Goal: Information Seeking & Learning: Learn about a topic

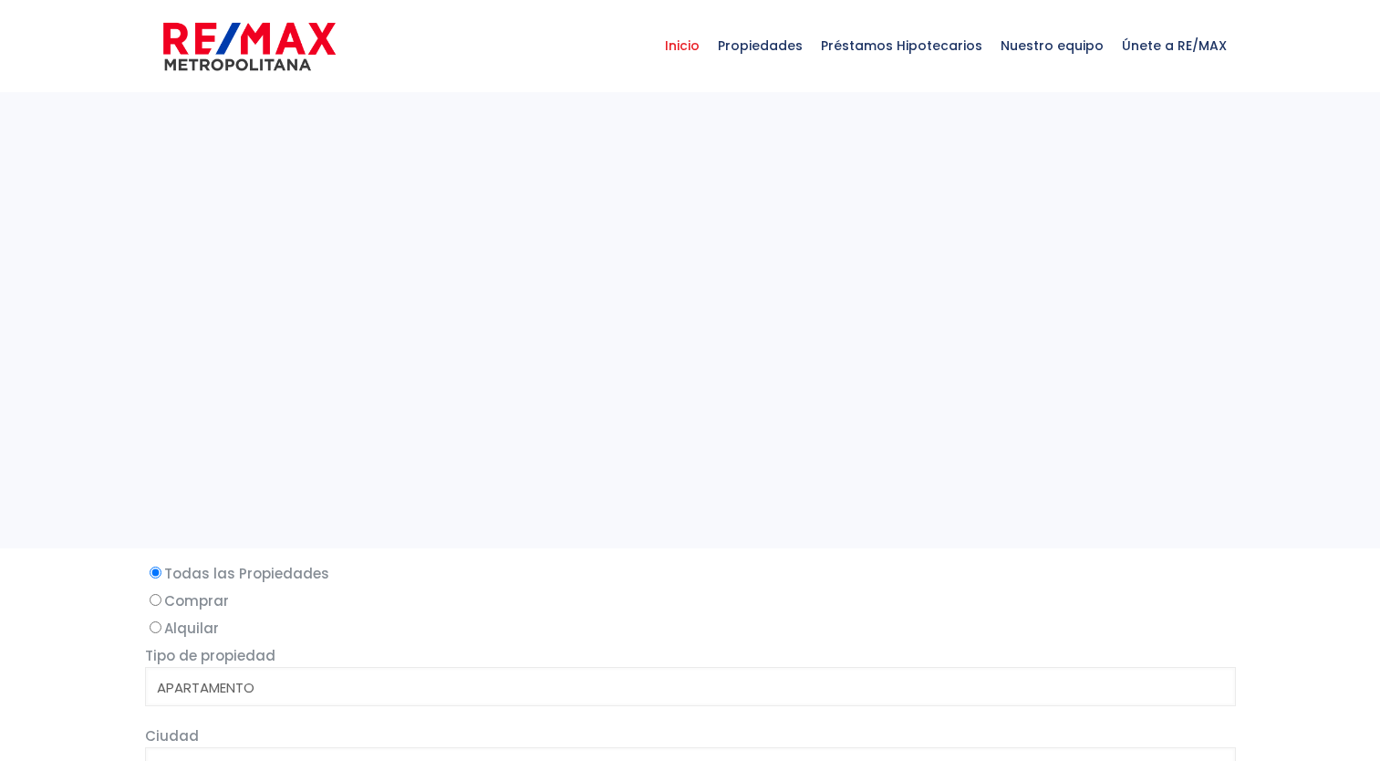
select select
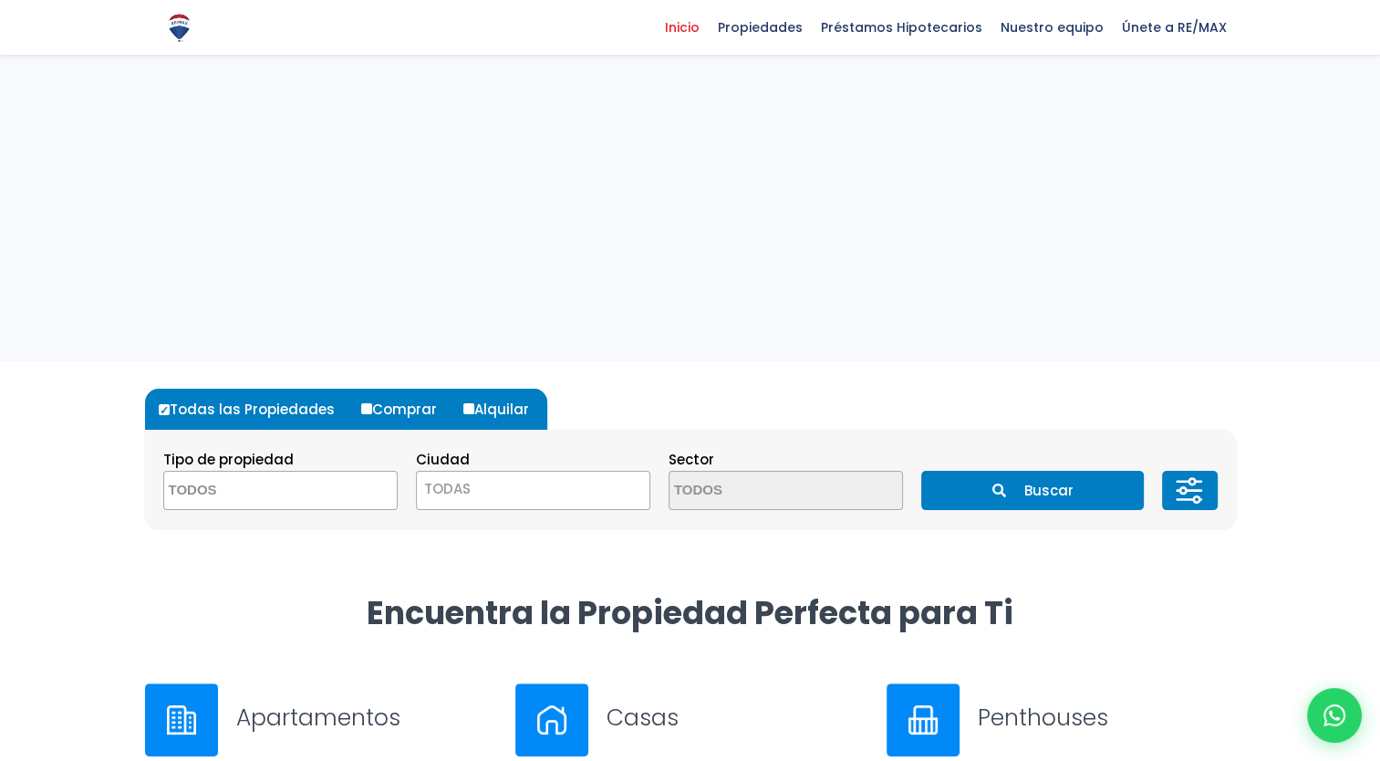
click at [314, 501] on textarea "Search" at bounding box center [252, 491] width 177 height 39
click at [718, 567] on div "Todas las Propiedades Comprar Alquilar Tipo de propiedad APARTAMENTO CASA LOCAL…" at bounding box center [690, 476] width 1113 height 231
click at [1080, 498] on button "Buscar" at bounding box center [1032, 490] width 223 height 39
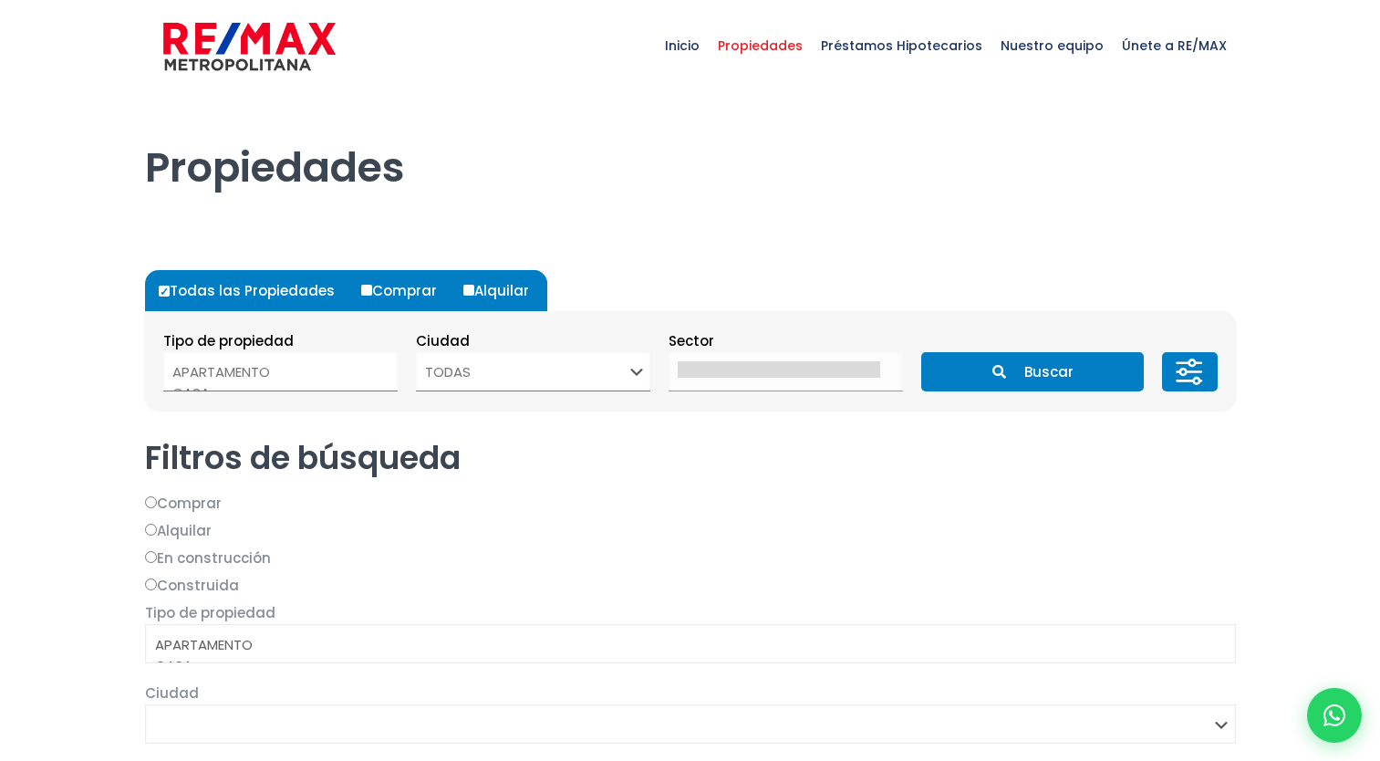
select select
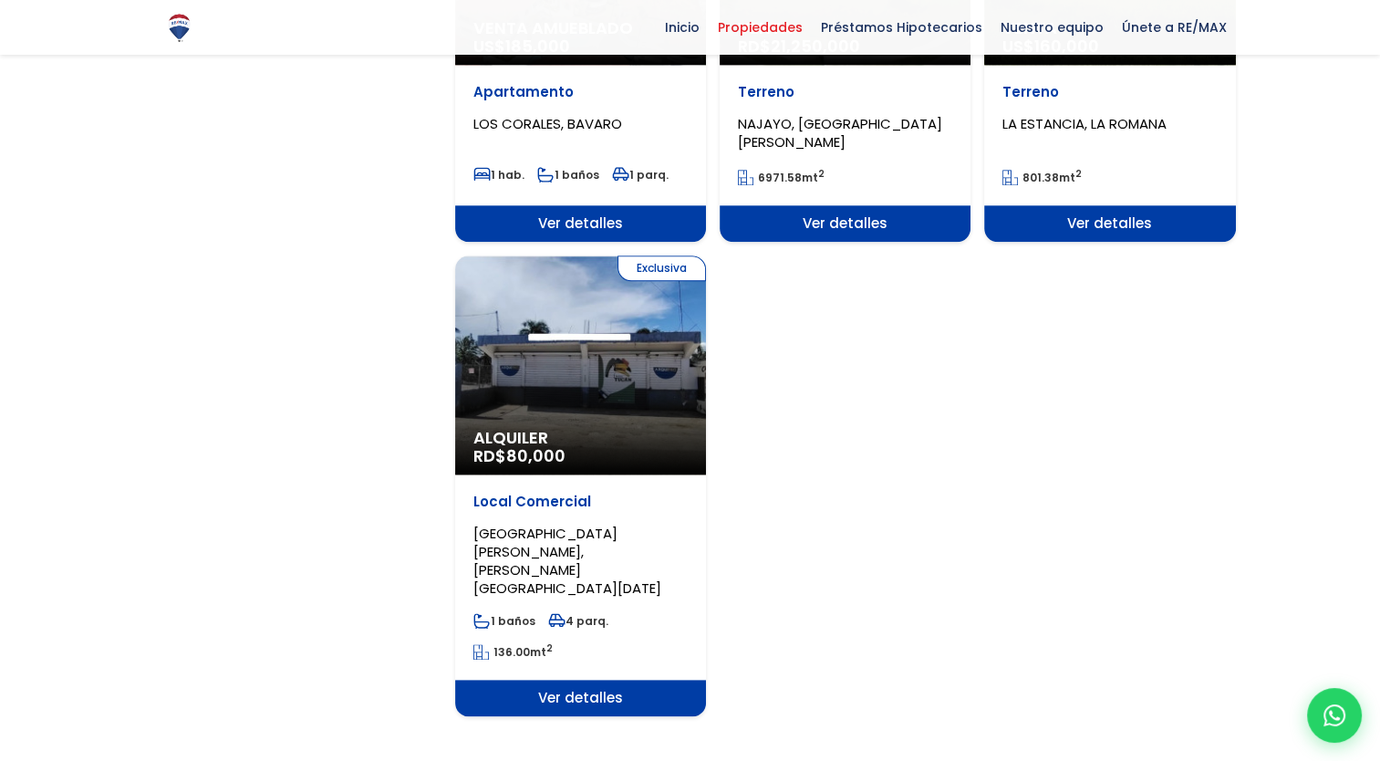
scroll to position [2222, 0]
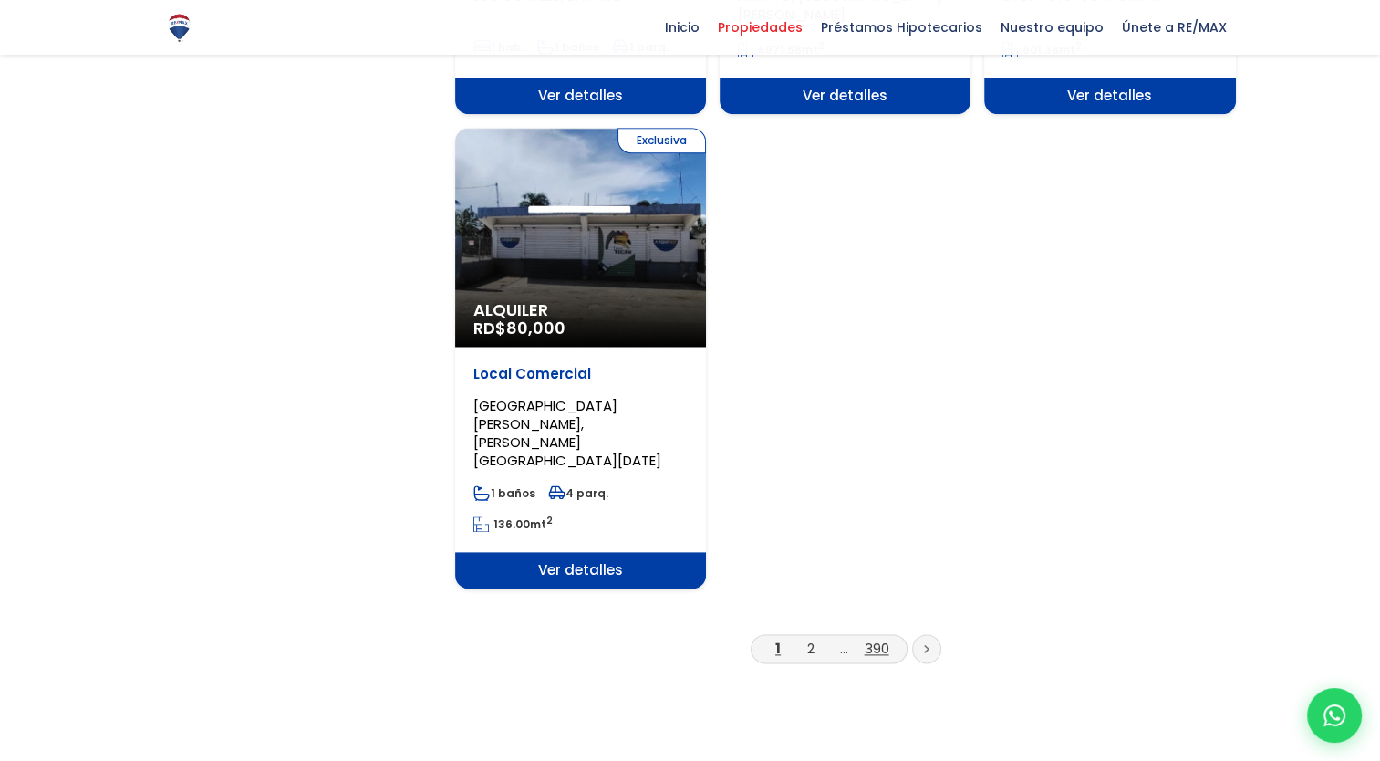
click at [872, 639] on link "390" at bounding box center [877, 648] width 25 height 19
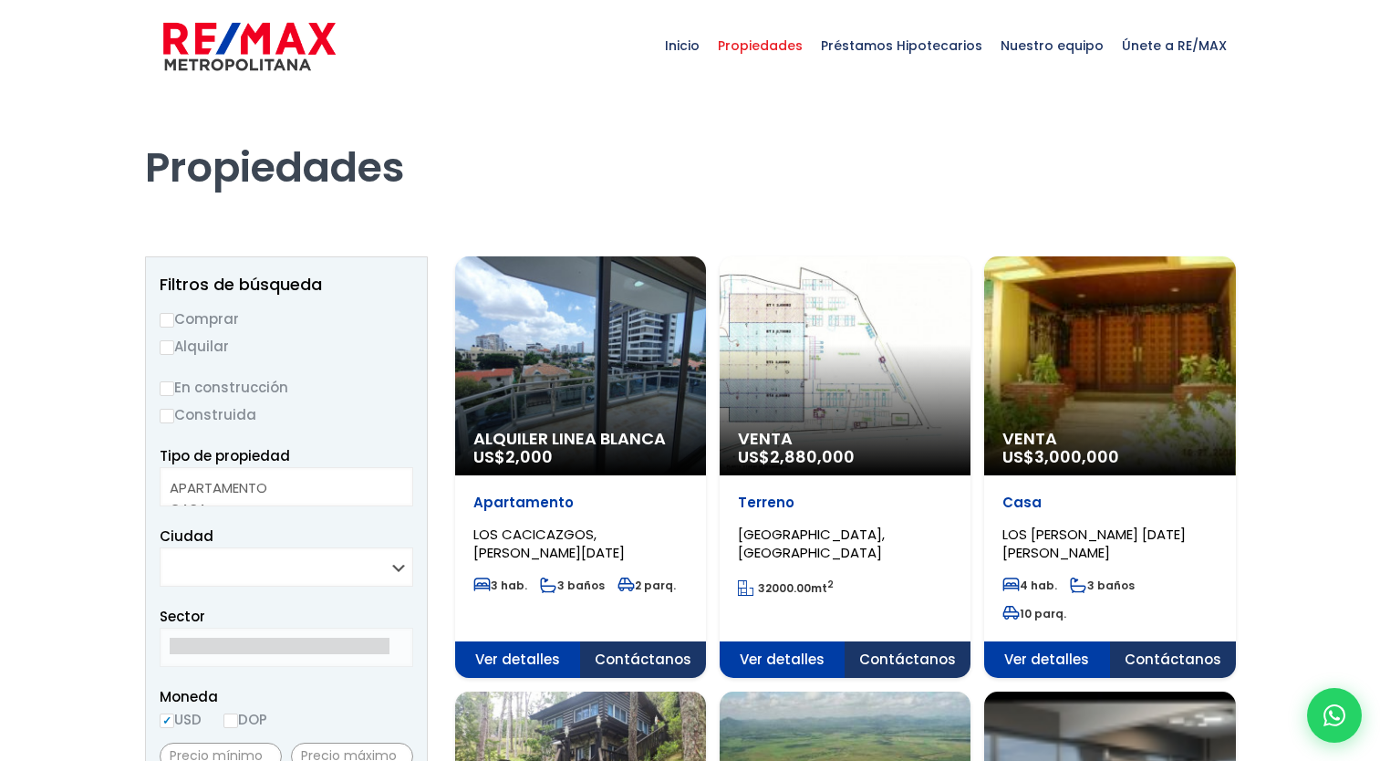
select select
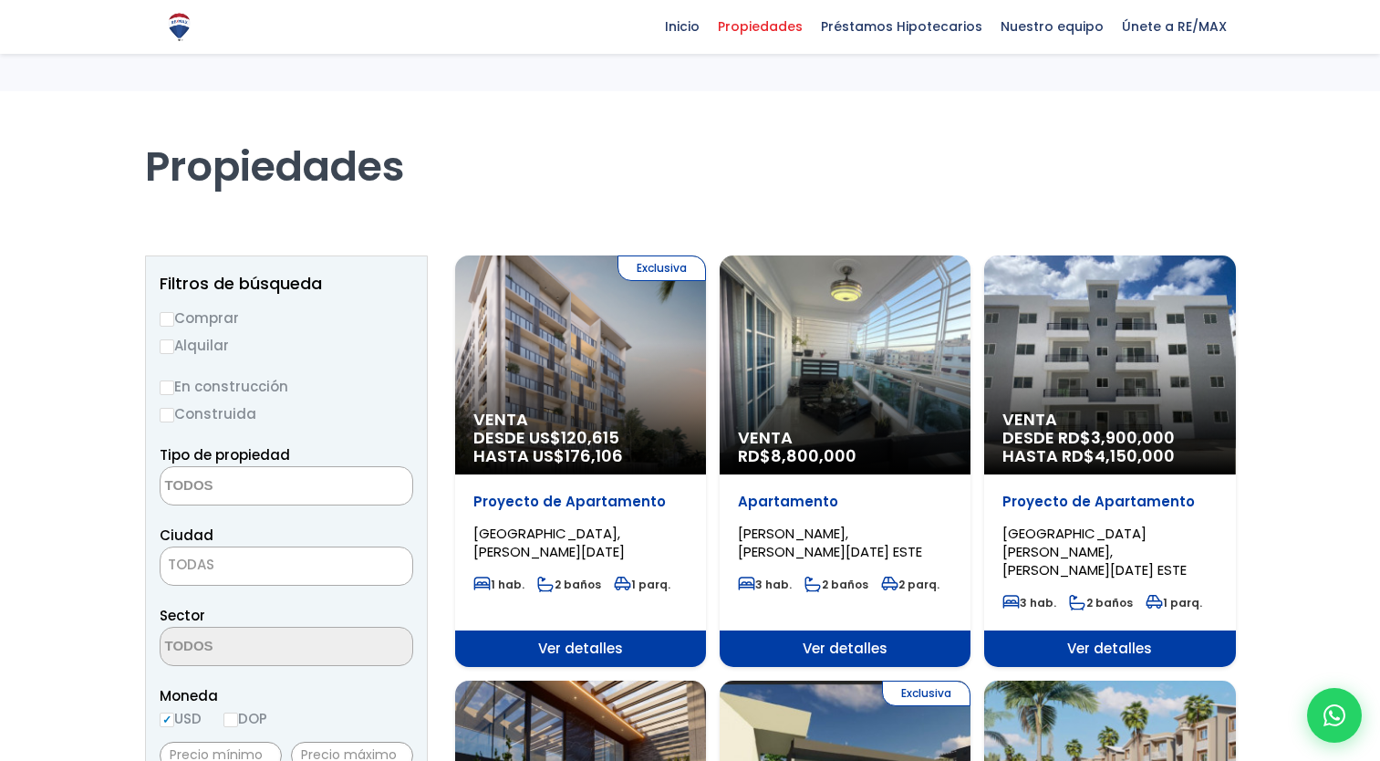
select select
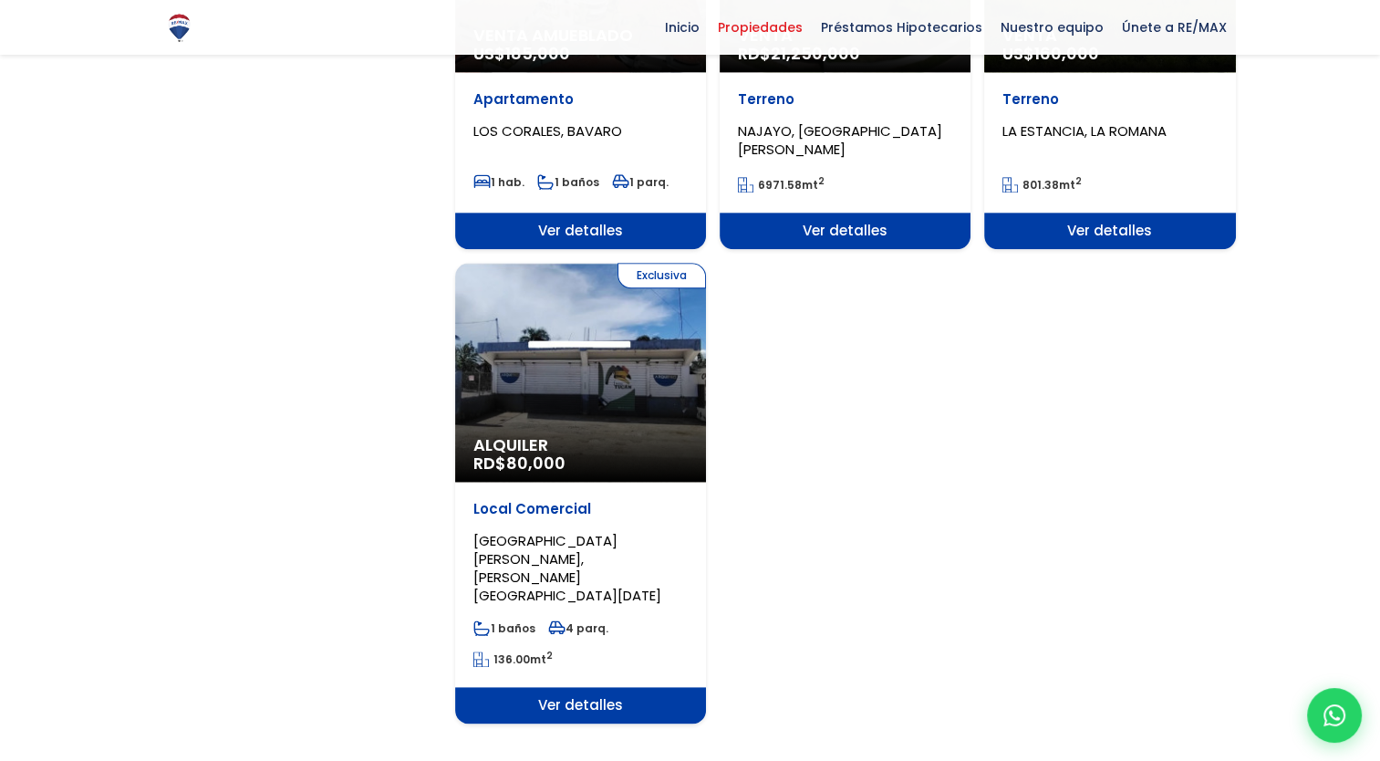
scroll to position [2095, 0]
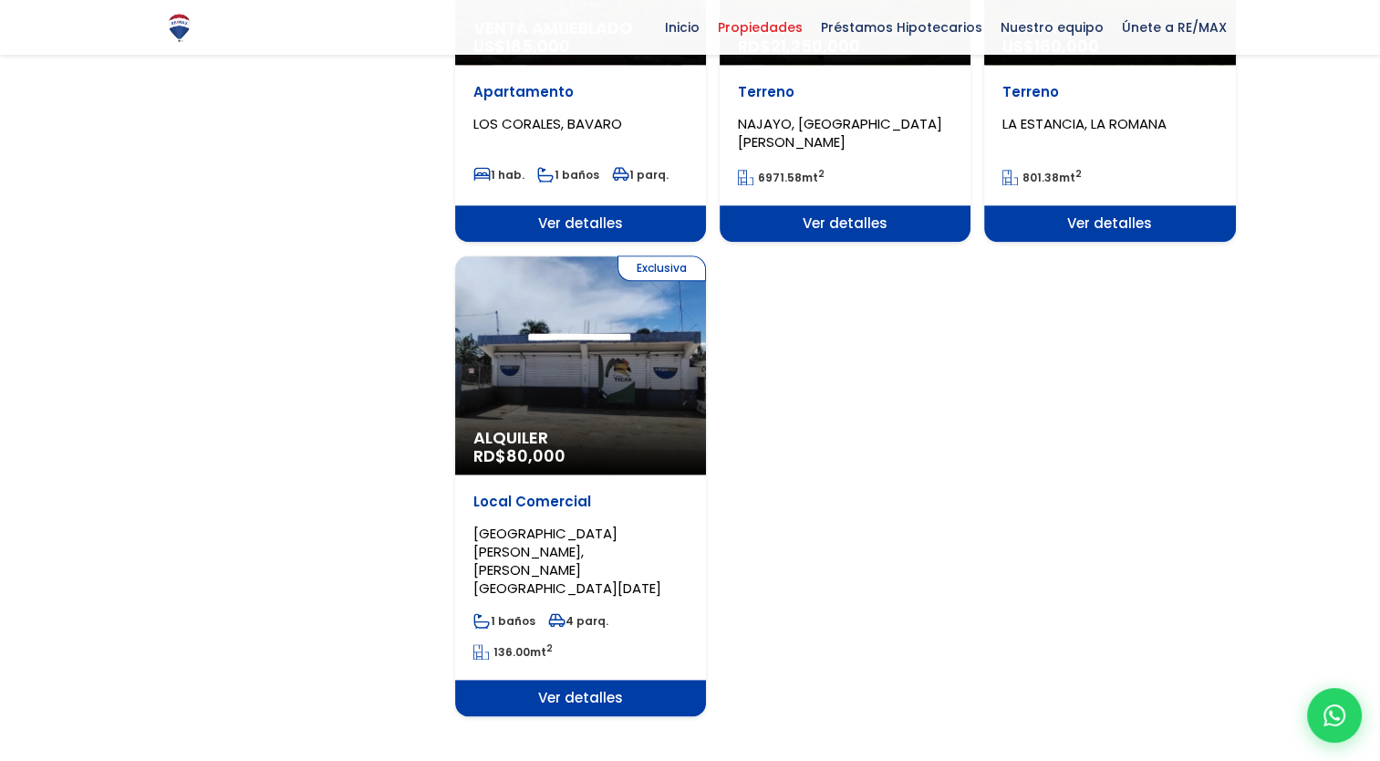
click at [809, 760] on link "2" at bounding box center [810, 775] width 7 height 19
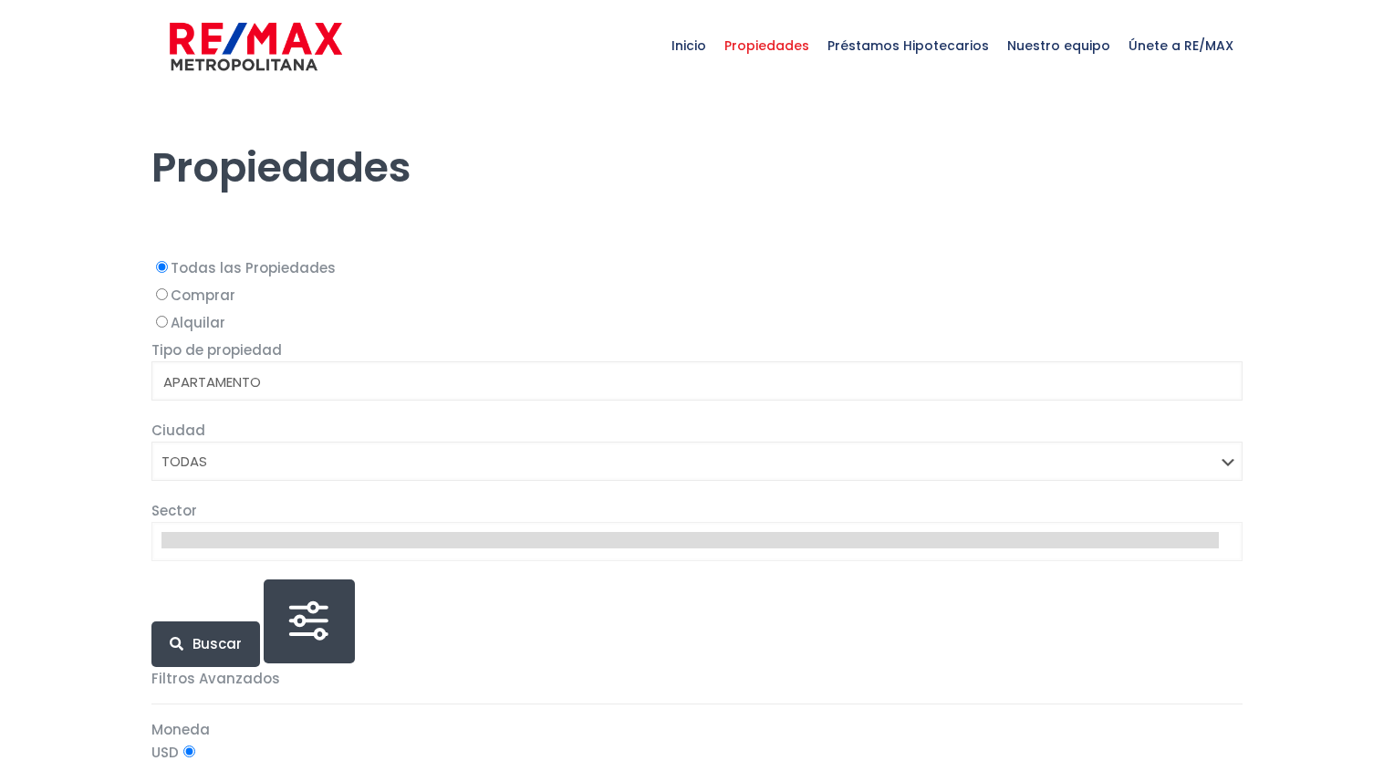
select select
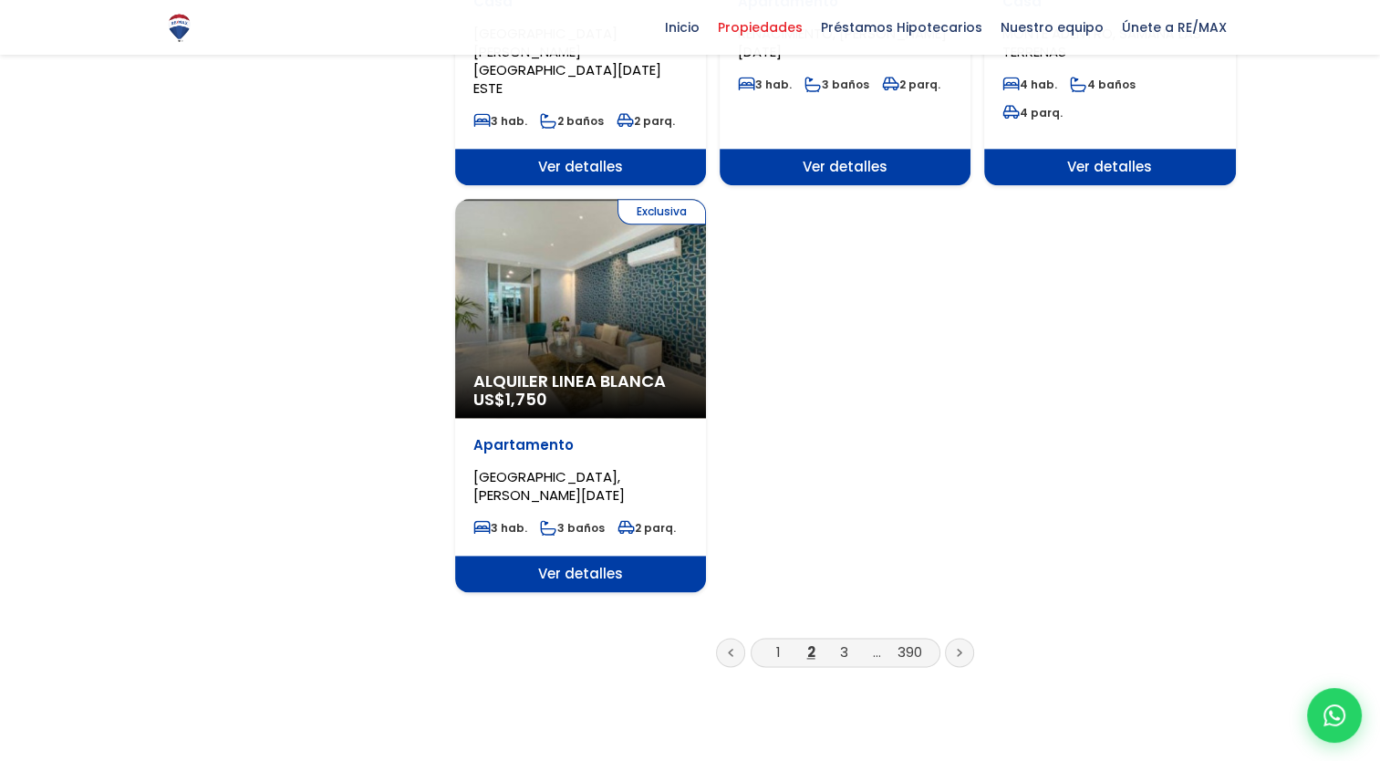
scroll to position [2231, 0]
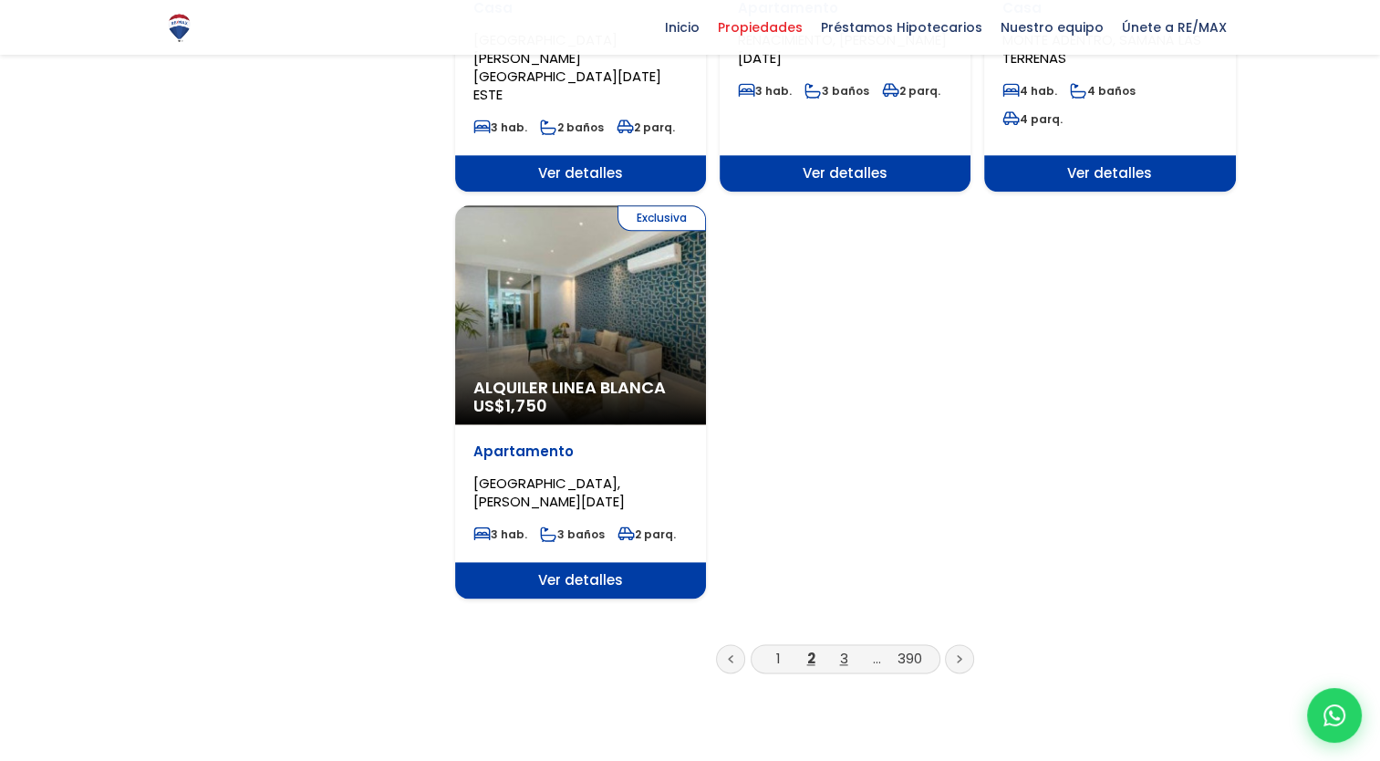
click at [840, 649] on link "3" at bounding box center [844, 658] width 8 height 19
click at [843, 649] on link "3" at bounding box center [844, 658] width 8 height 19
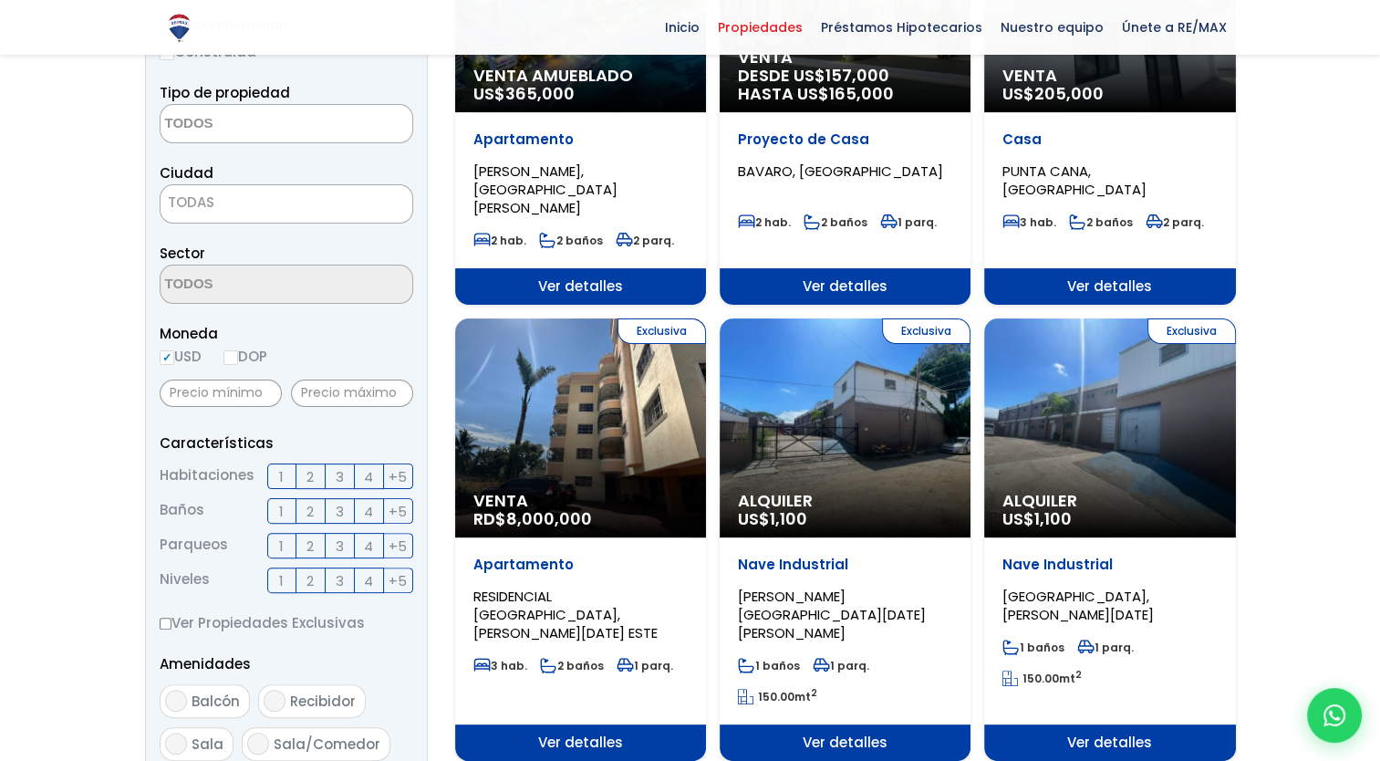
scroll to position [113, 0]
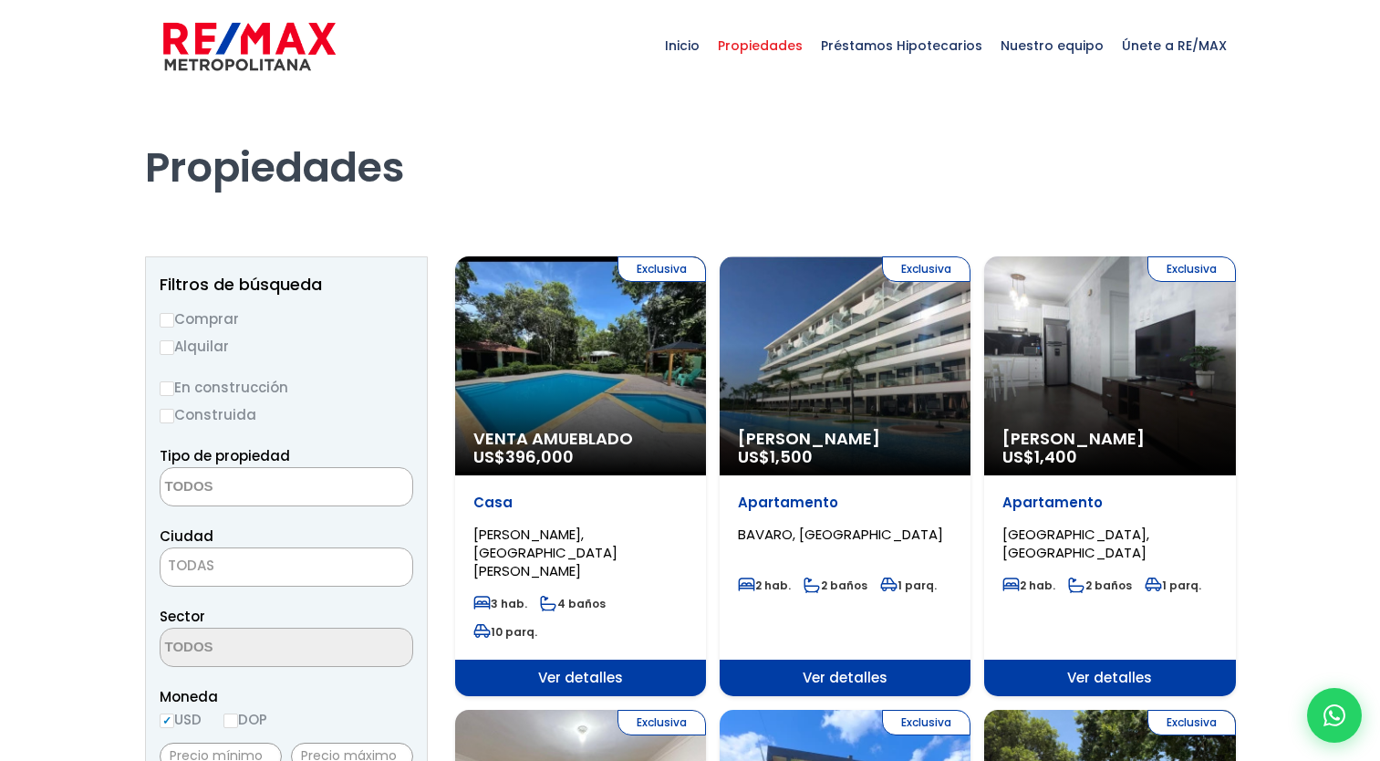
select select
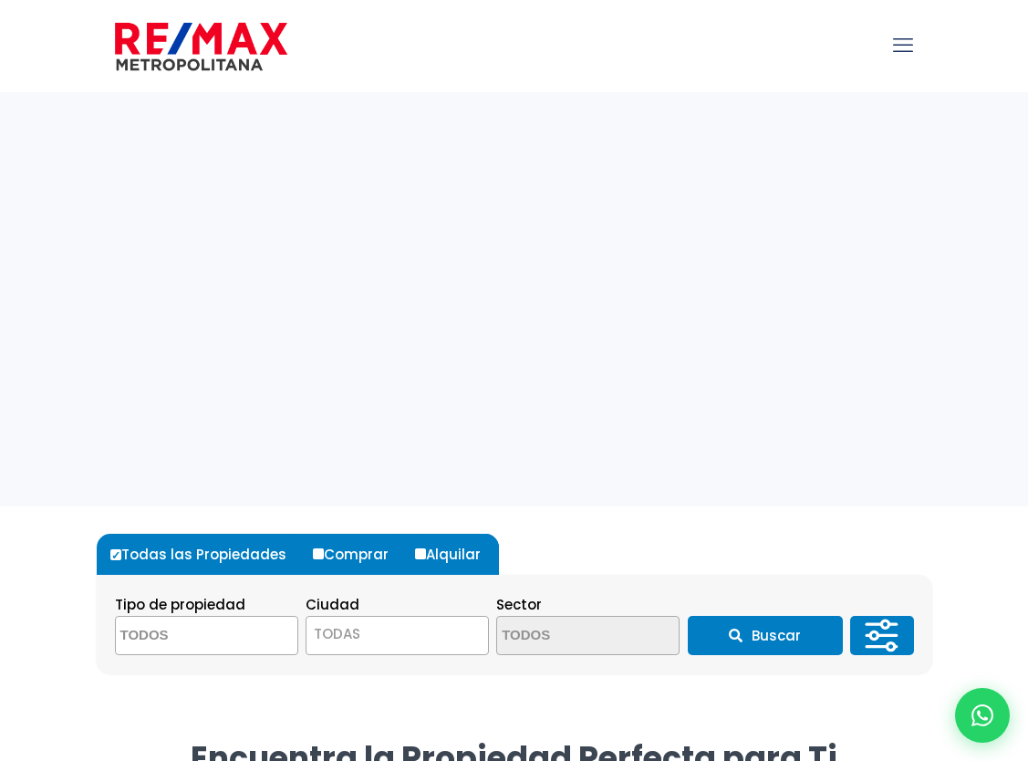
select select
